Goal: Transaction & Acquisition: Obtain resource

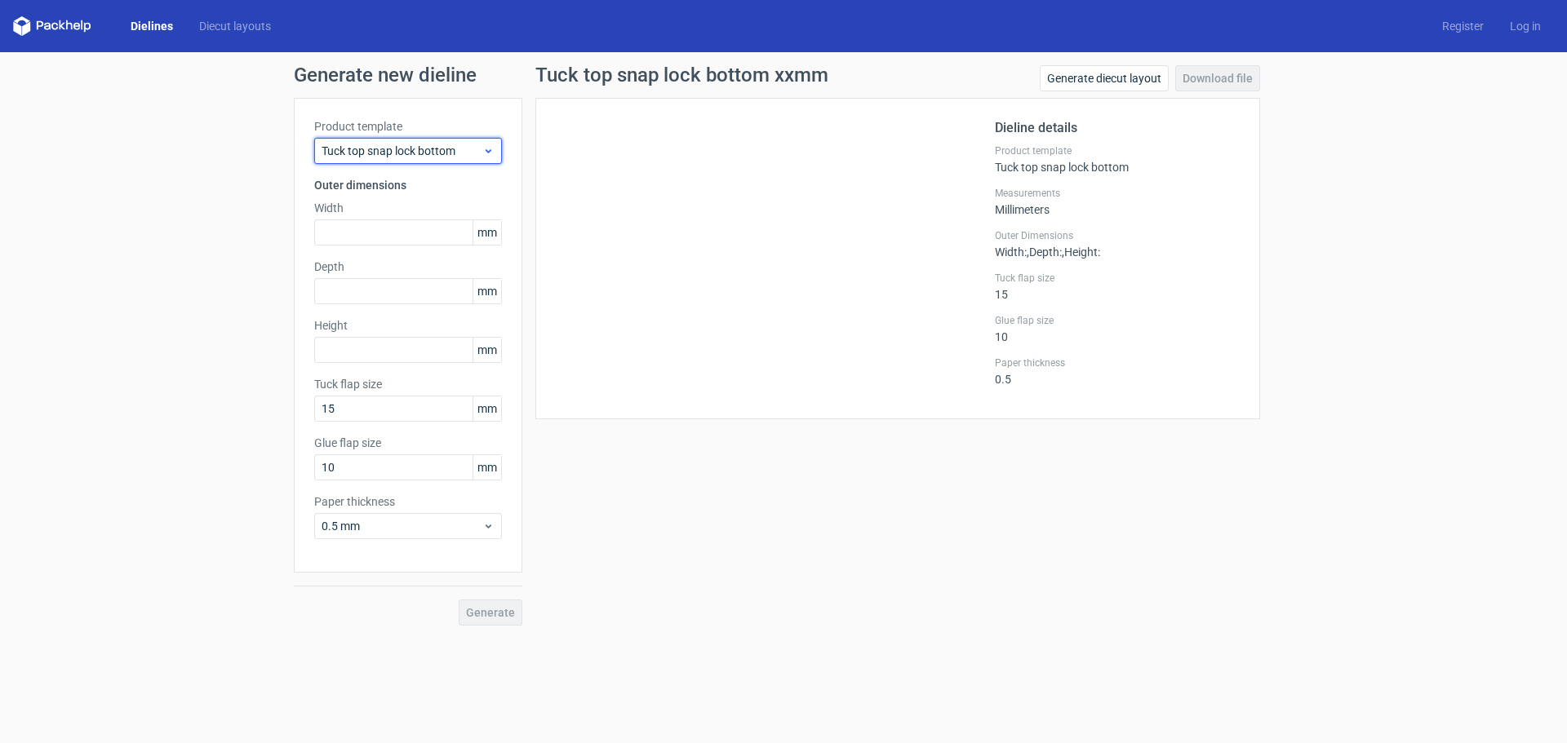
click at [453, 155] on span "Tuck top snap lock bottom" at bounding box center [402, 151] width 161 height 16
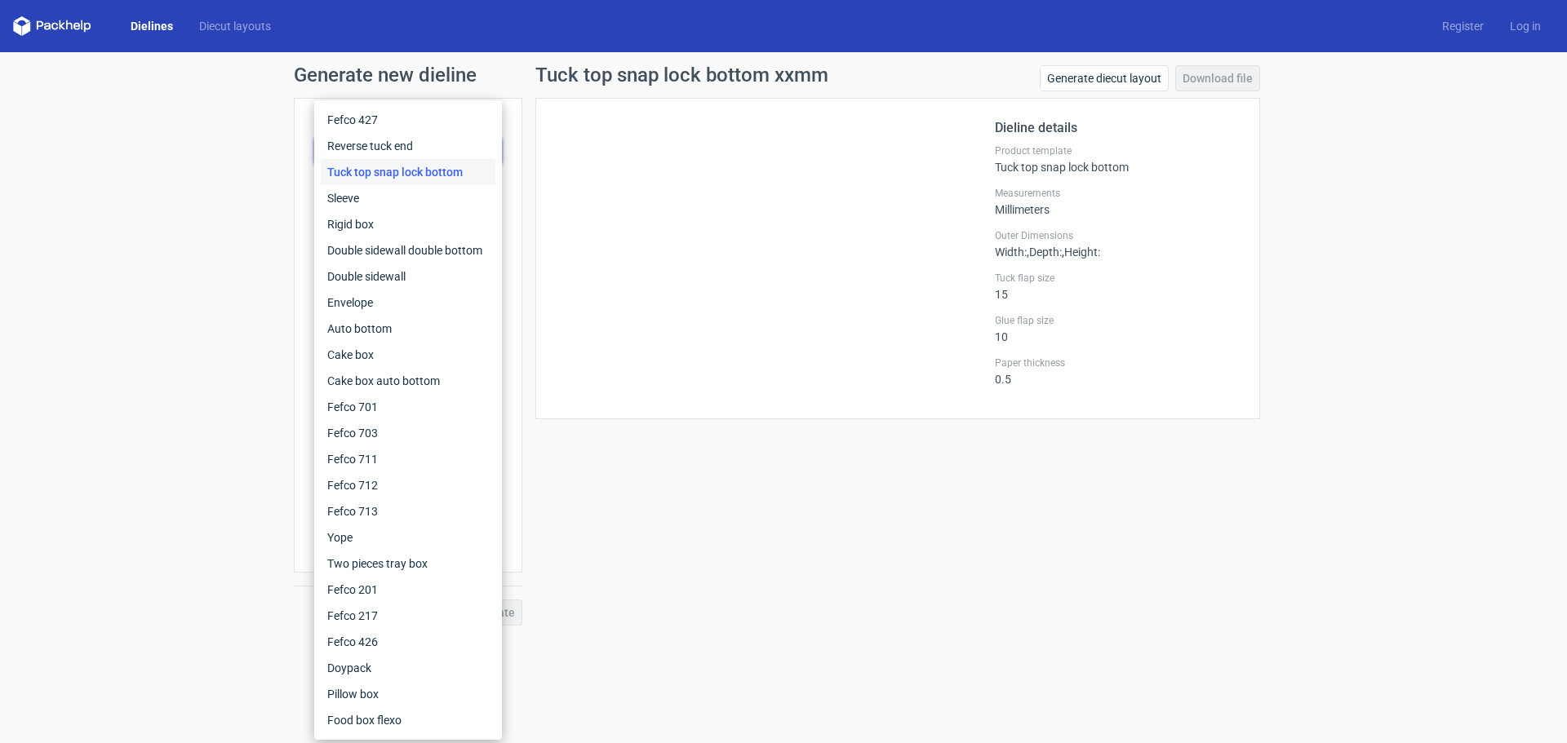
click at [597, 226] on div at bounding box center [775, 258] width 439 height 281
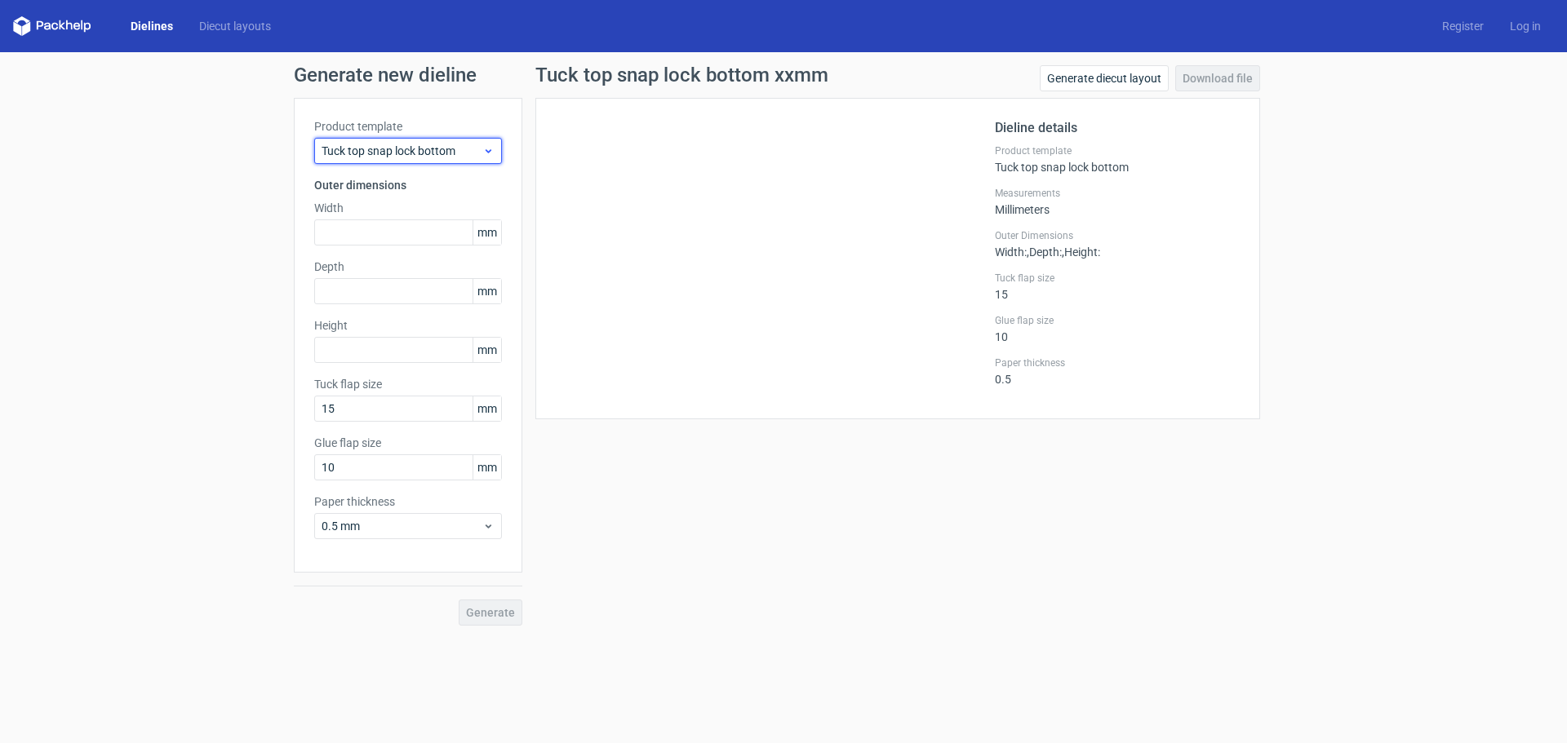
click at [393, 153] on span "Tuck top snap lock bottom" at bounding box center [402, 151] width 161 height 16
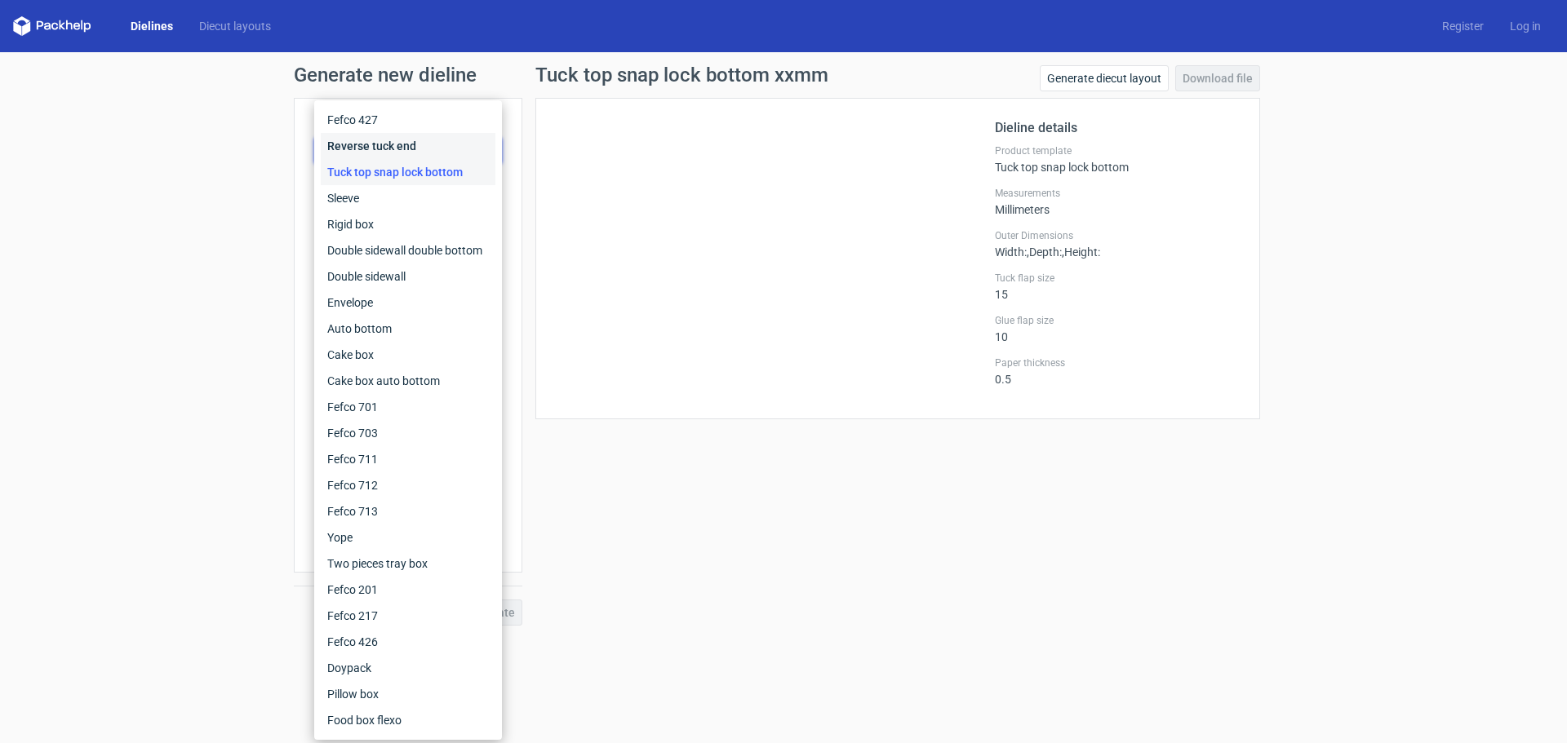
click at [386, 145] on div "Reverse tuck end" at bounding box center [408, 146] width 175 height 26
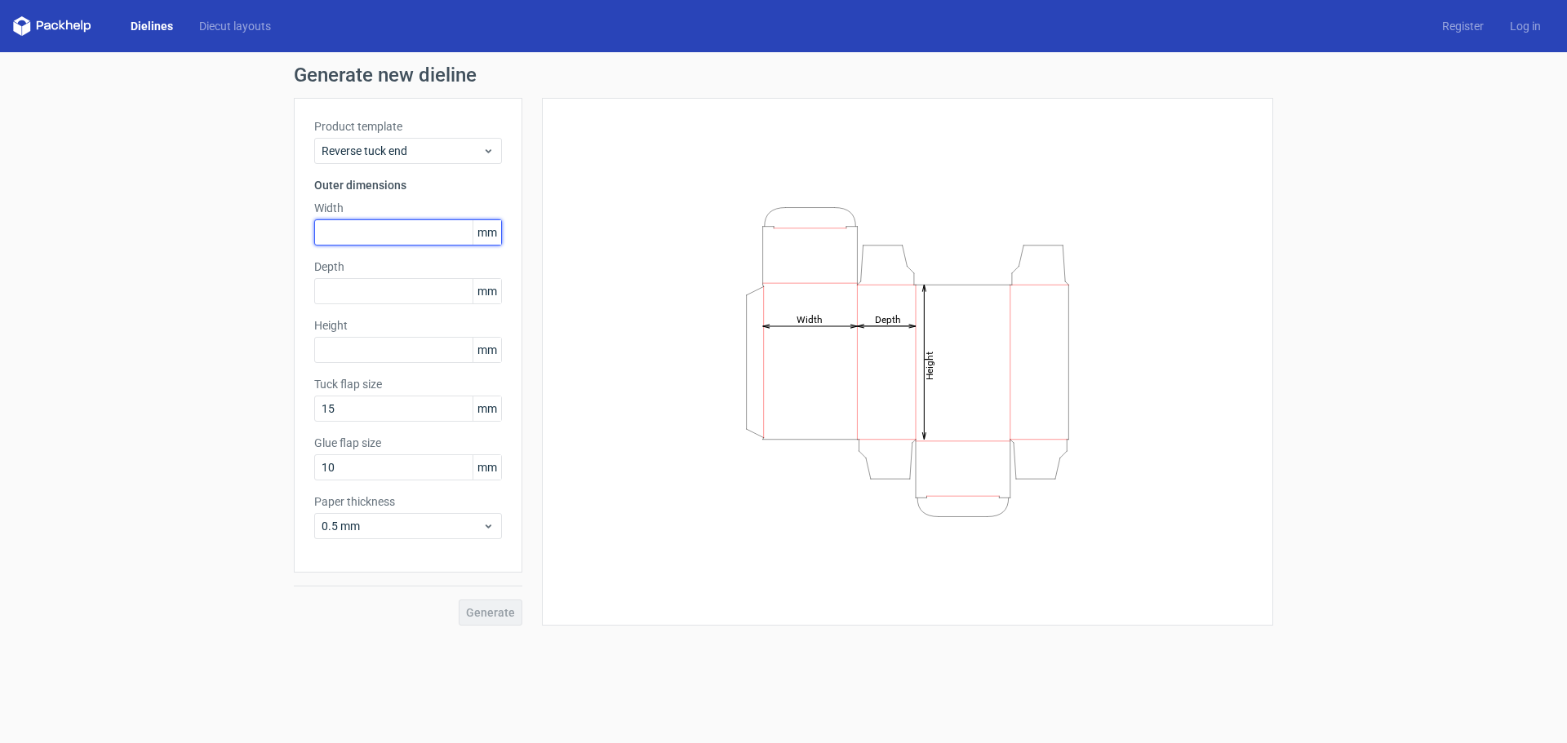
click at [399, 231] on input "text" at bounding box center [408, 233] width 188 height 26
type input "140"
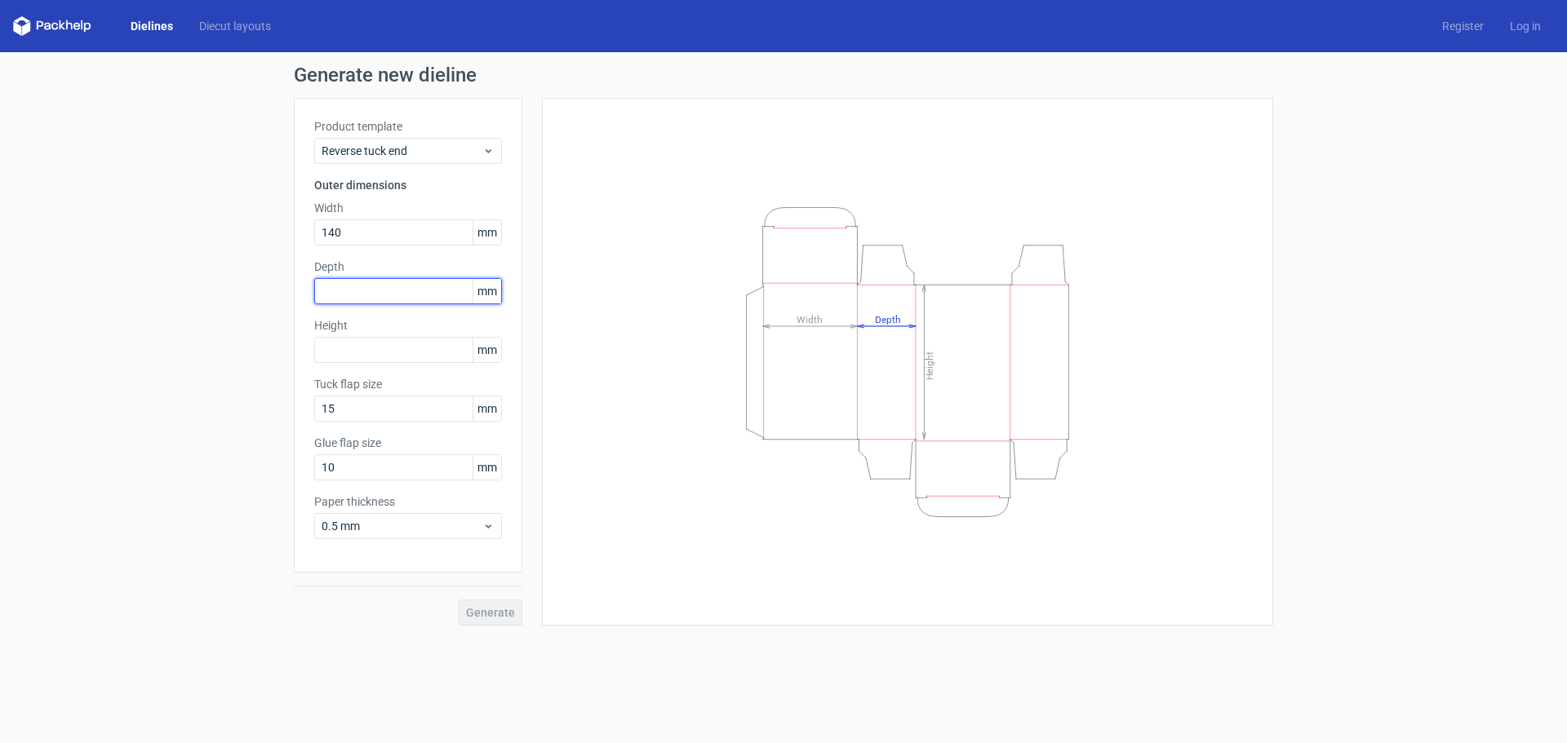
click at [397, 290] on input "text" at bounding box center [408, 291] width 188 height 26
type input "40"
click at [428, 349] on input "text" at bounding box center [408, 350] width 188 height 26
type input "180"
click at [499, 608] on span "Generate" at bounding box center [490, 612] width 49 height 11
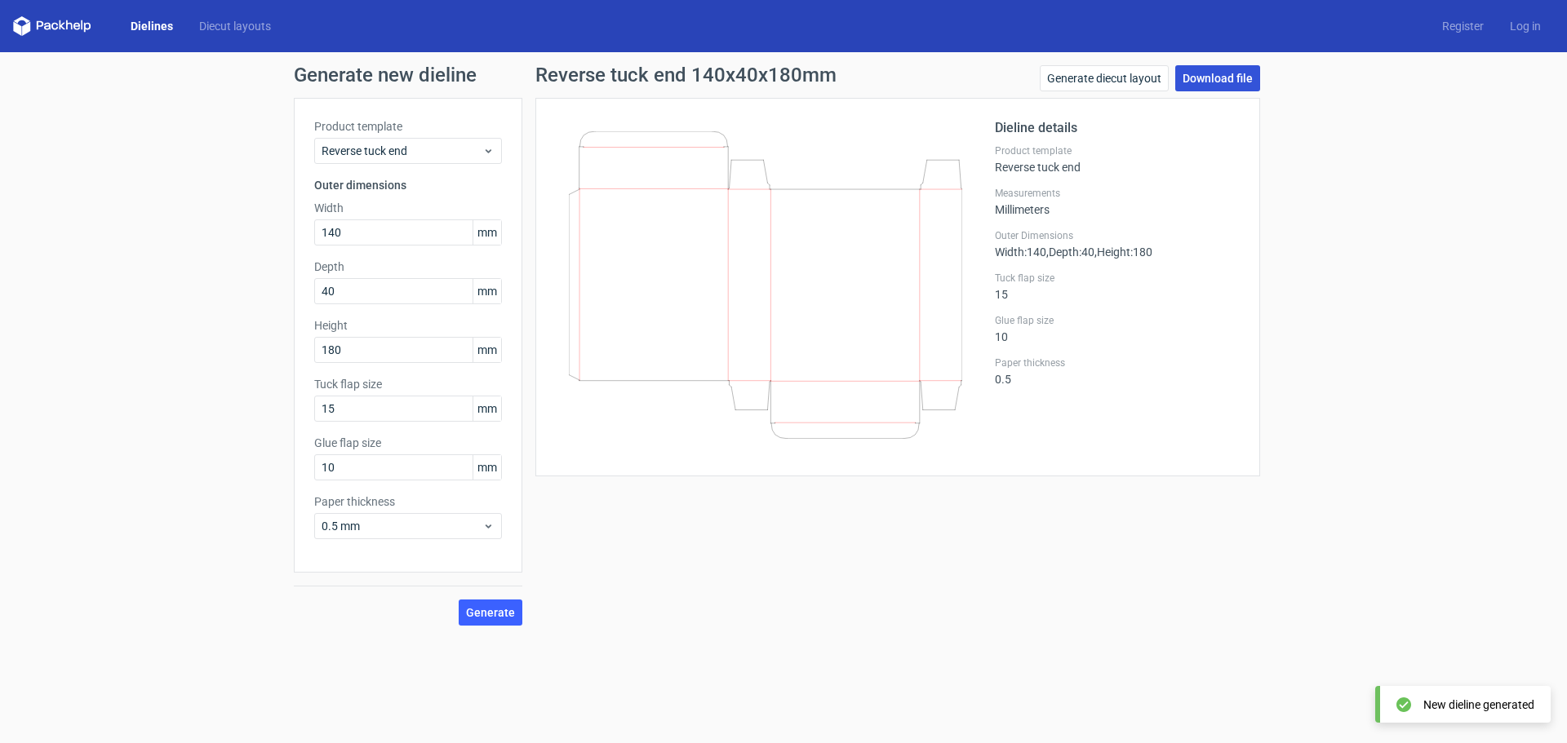
click at [1236, 87] on link "Download file" at bounding box center [1217, 78] width 85 height 26
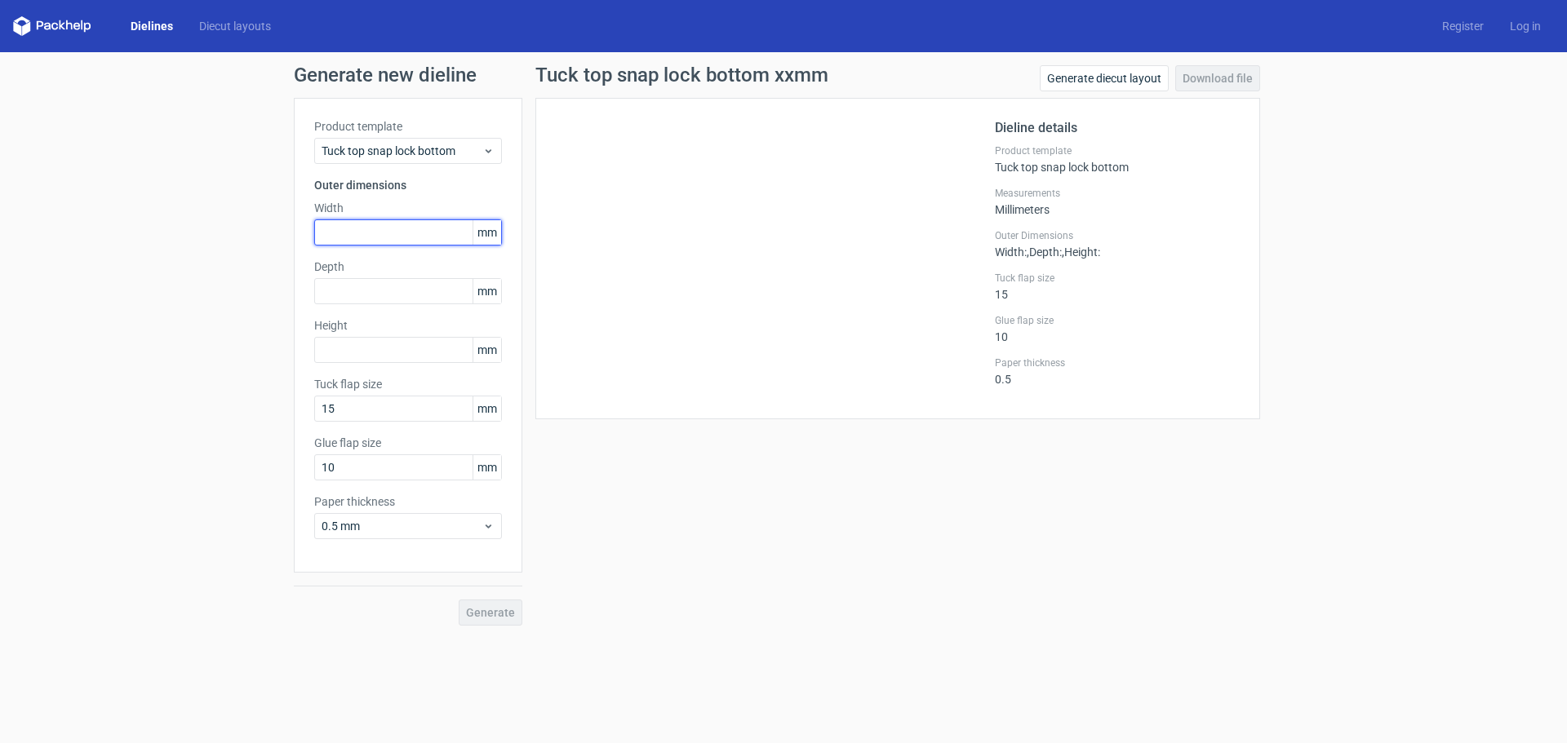
click at [371, 233] on input "text" at bounding box center [408, 233] width 188 height 26
type input "215"
click at [371, 290] on input "text" at bounding box center [408, 291] width 188 height 26
click at [375, 341] on input "text" at bounding box center [408, 350] width 188 height 26
type input "188"
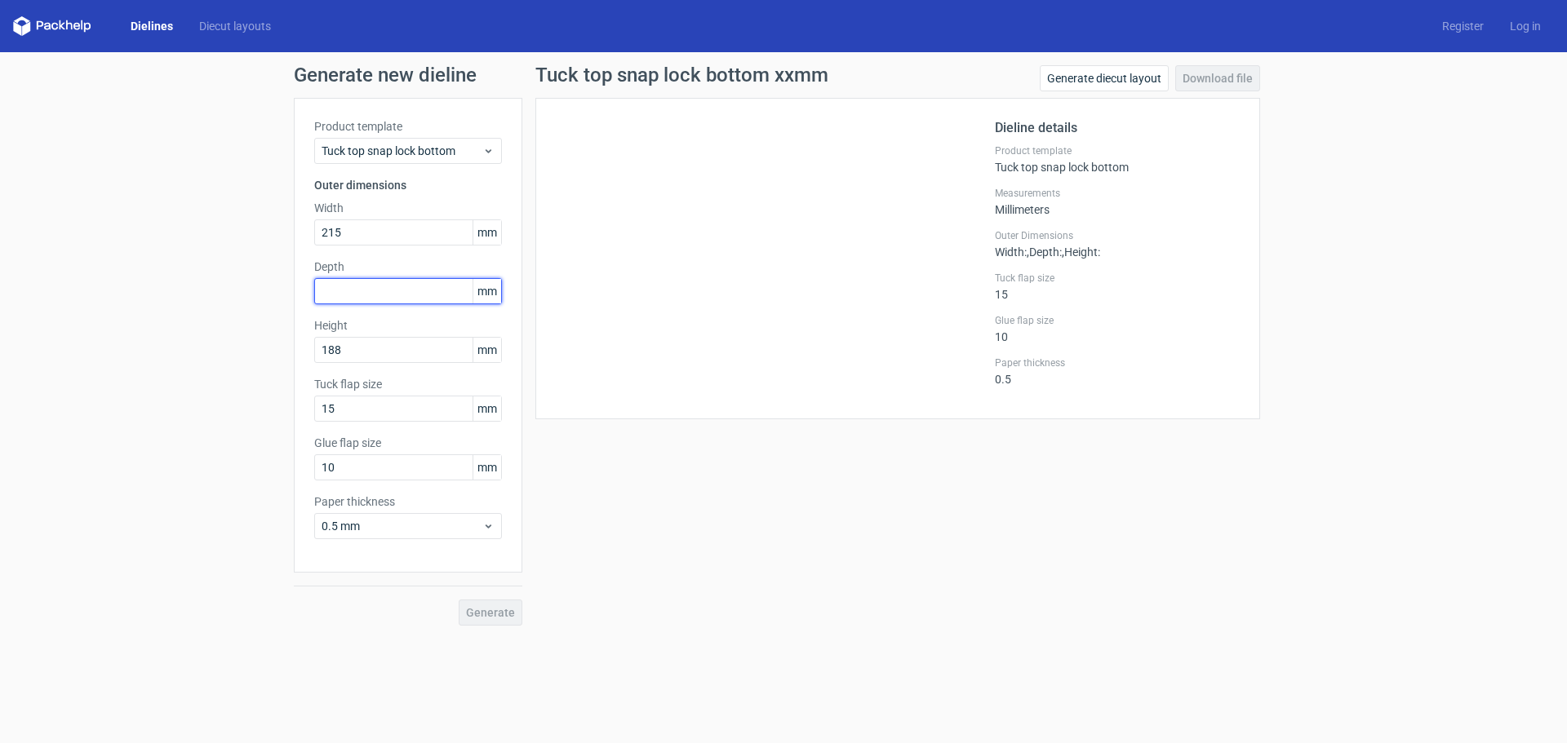
click at [368, 296] on input "text" at bounding box center [408, 291] width 188 height 26
type input "145"
click at [483, 617] on span "Generate" at bounding box center [490, 612] width 49 height 11
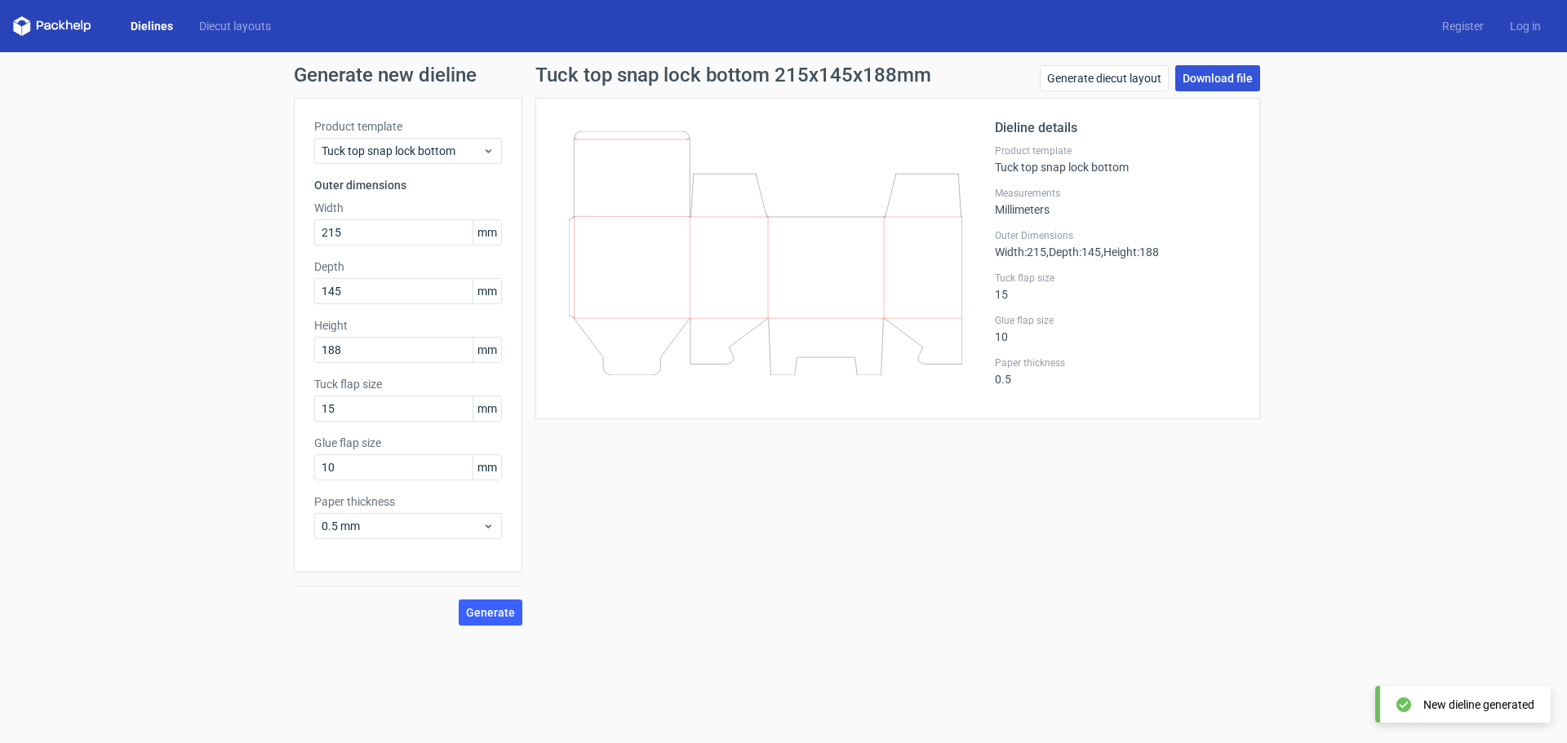
click at [1199, 78] on link "Download file" at bounding box center [1217, 78] width 85 height 26
drag, startPoint x: 335, startPoint y: 407, endPoint x: 226, endPoint y: 442, distance: 114.1
click at [228, 443] on div "Generate new dieline Product template Tuck top snap lock bottom Outer dimension…" at bounding box center [783, 345] width 1567 height 587
type input "25"
click at [512, 608] on span "Generate" at bounding box center [490, 612] width 49 height 11
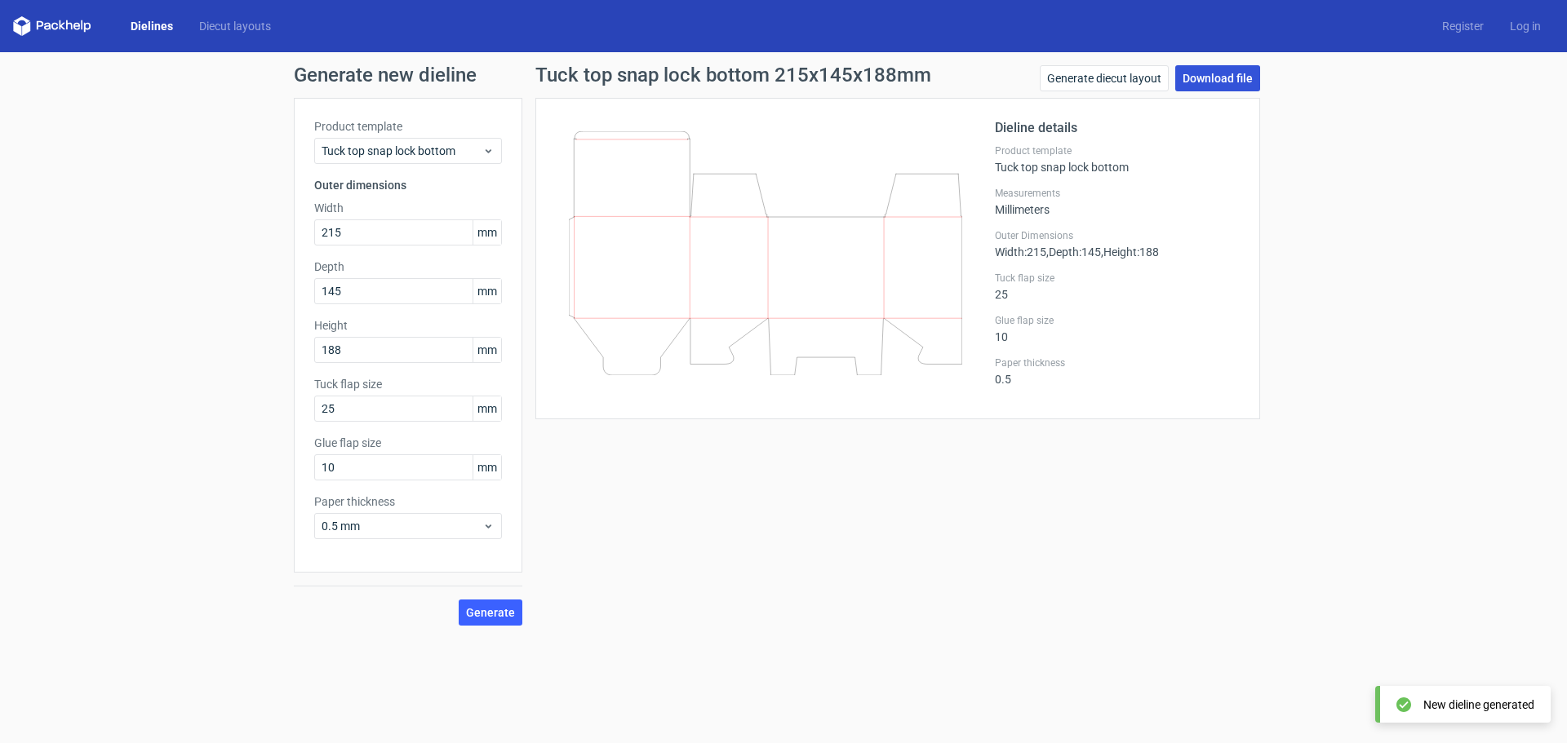
click at [1210, 82] on link "Download file" at bounding box center [1217, 78] width 85 height 26
click at [495, 410] on span "mm" at bounding box center [487, 409] width 29 height 24
